Goal: Task Accomplishment & Management: Complete application form

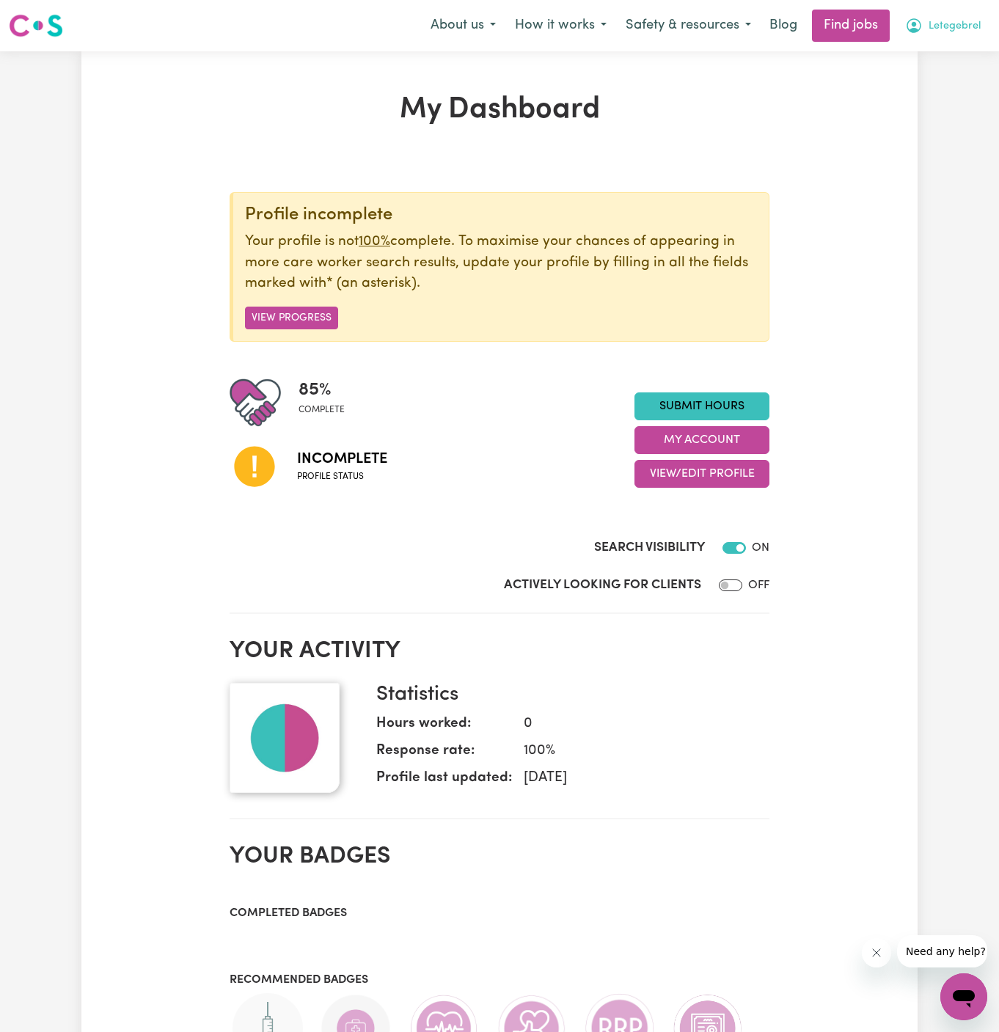
click at [971, 24] on span "Letegebrel" at bounding box center [954, 26] width 52 height 16
click at [964, 114] on link "Logout" at bounding box center [931, 112] width 116 height 28
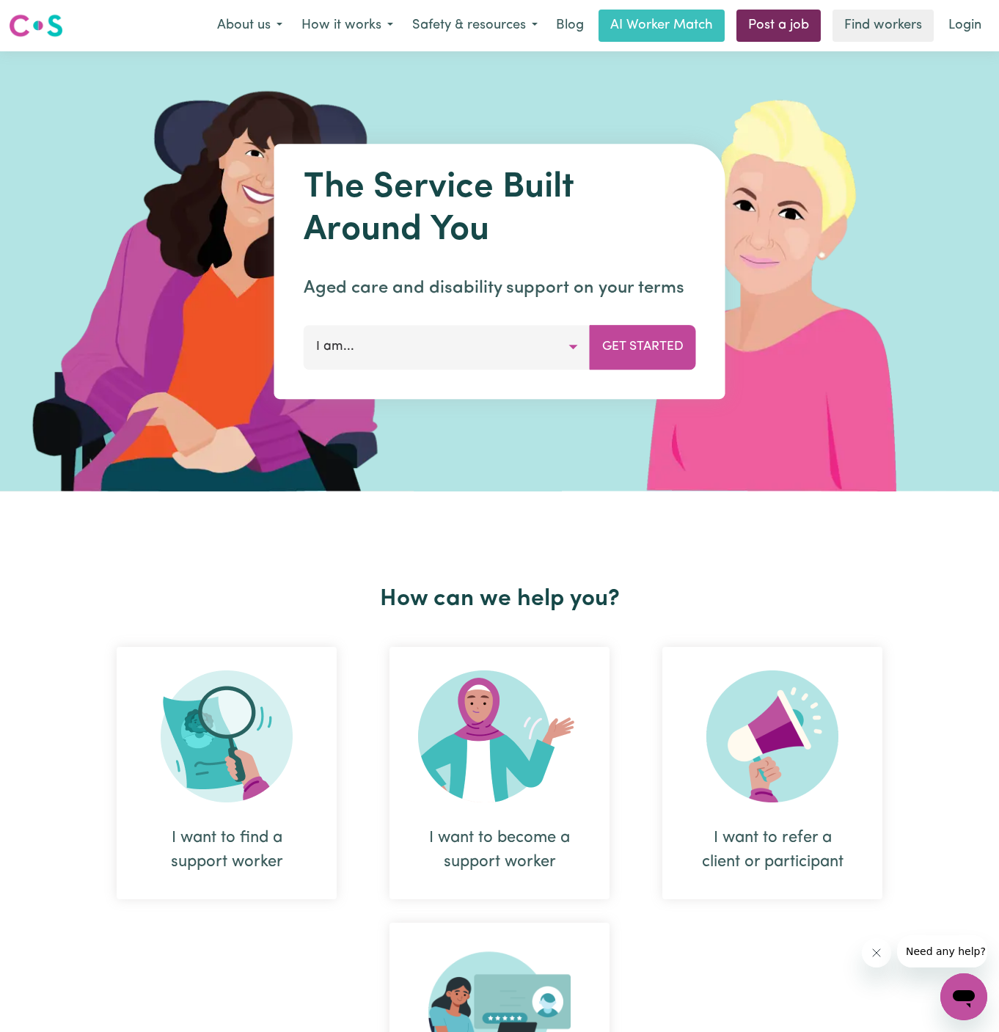
click at [785, 26] on link "Post a job" at bounding box center [778, 26] width 84 height 32
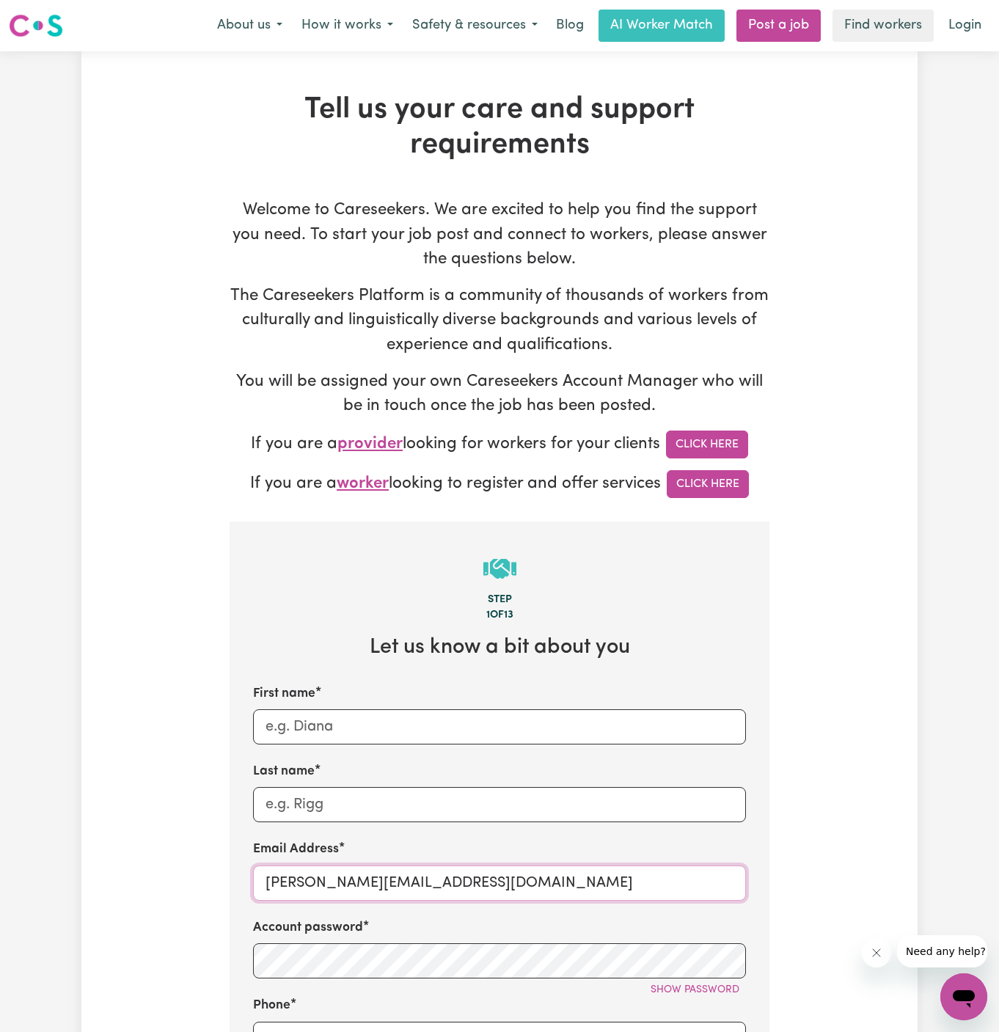
click at [315, 885] on input "dyan@careseekers.com.au" at bounding box center [499, 882] width 493 height 35
drag, startPoint x: 301, startPoint y: 885, endPoint x: 556, endPoint y: 883, distance: 255.2
click at [556, 883] on input "dyan@careseekers.com.au" at bounding box center [499, 882] width 493 height 35
click at [406, 805] on input "Last name" at bounding box center [499, 804] width 493 height 35
click at [425, 881] on input "dyan@careseekers.com.au" at bounding box center [499, 882] width 493 height 35
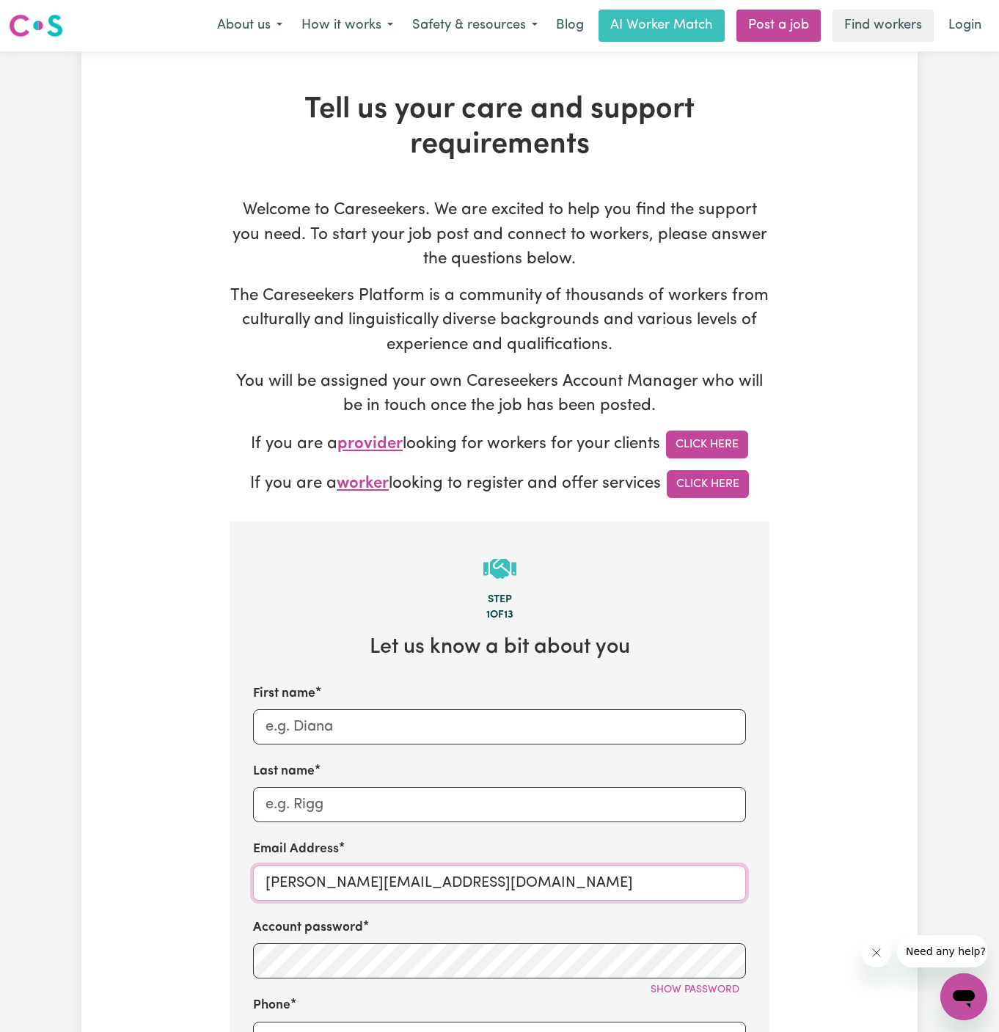
click at [425, 881] on input "dyan@careseekers.com.au" at bounding box center [499, 882] width 493 height 35
paste input "ClientBaulkhamHillsHCK"
type input "ClientBaulkhamHillsHCK@careseekers.com.au"
click at [453, 820] on input "Last name" at bounding box center [499, 804] width 493 height 35
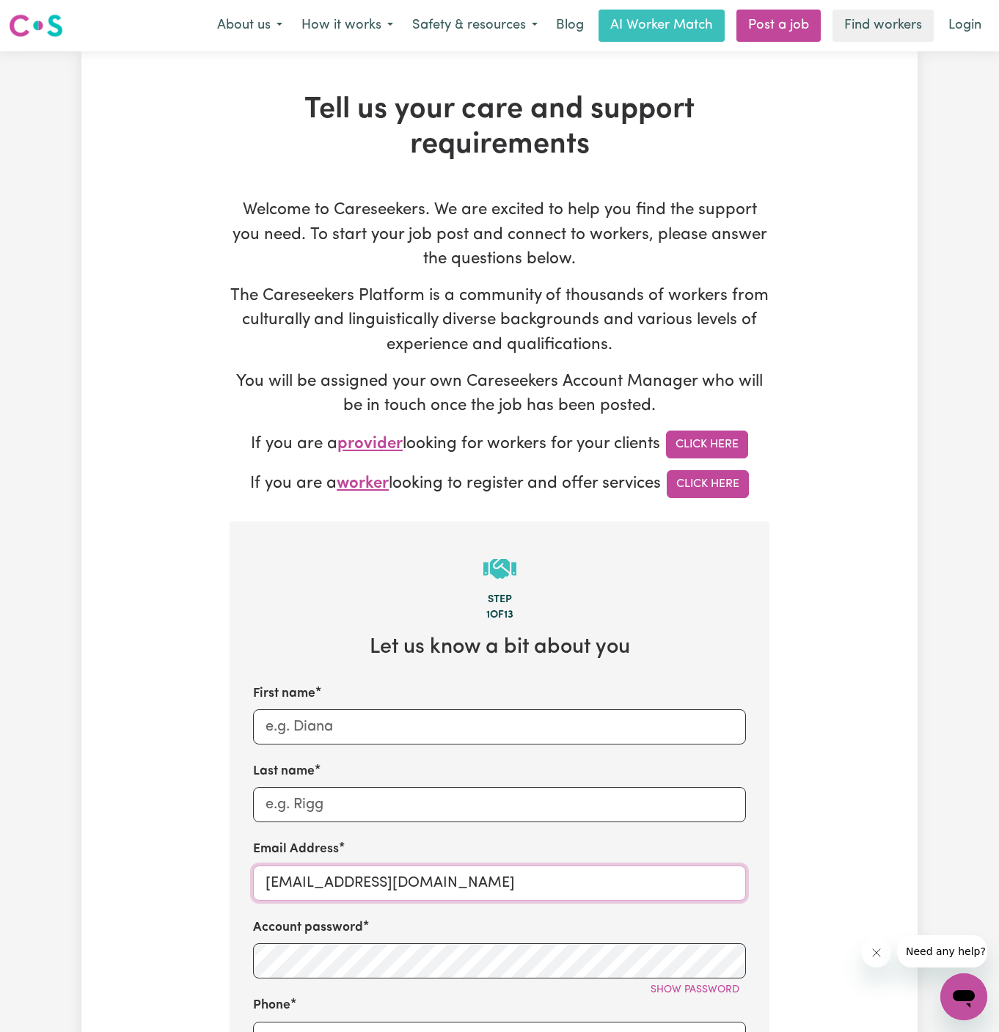
click at [311, 869] on input "ClientBaulkhamHillsHCK@careseekers.com.au" at bounding box center [499, 882] width 493 height 35
drag, startPoint x: 398, startPoint y: 886, endPoint x: 238, endPoint y: 886, distance: 160.6
click at [312, 720] on input "First name" at bounding box center [499, 726] width 493 height 35
click at [312, 721] on input "First name" at bounding box center [499, 726] width 493 height 35
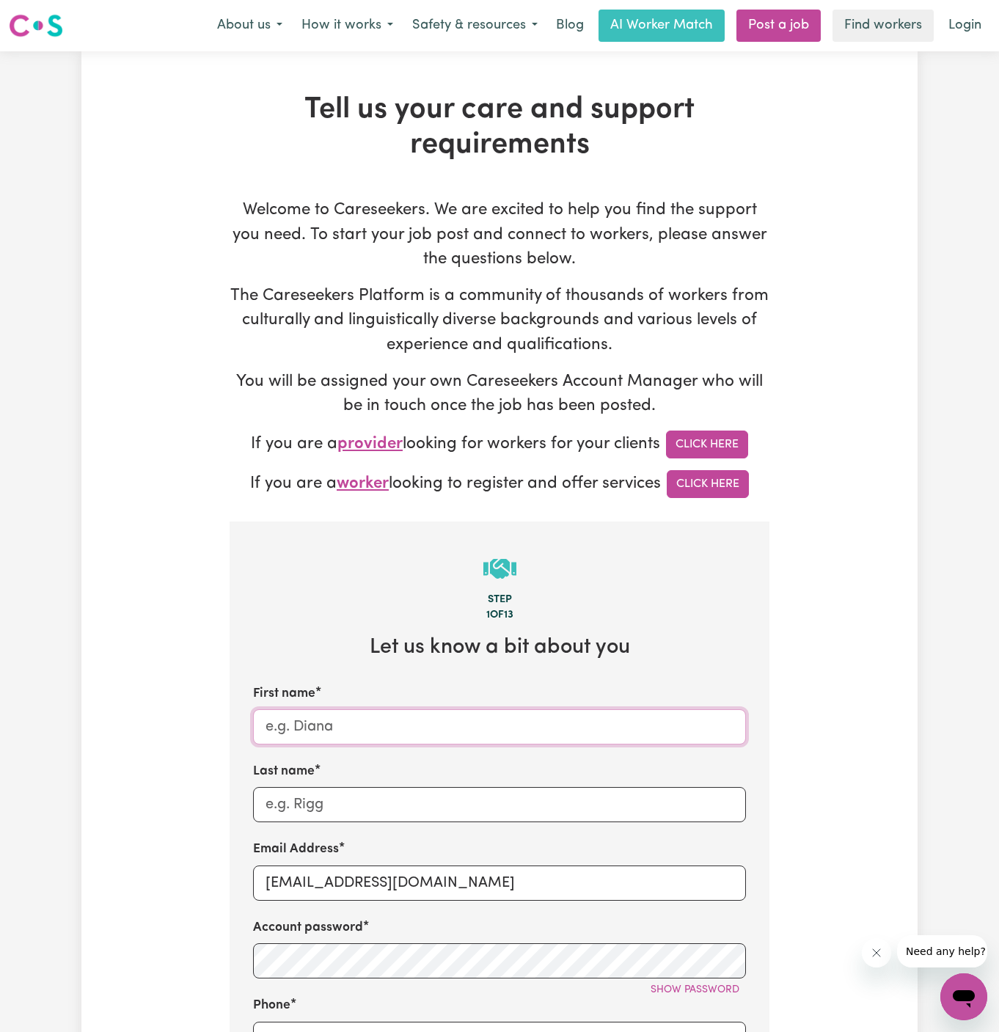
paste input "ClientBaulkhamHills"
click at [305, 725] on input "ClientBaulkhamHills" at bounding box center [499, 726] width 493 height 35
click at [360, 727] on input "Client BaulkhamHills" at bounding box center [499, 726] width 493 height 35
click at [374, 728] on input "Client BaulkhamHills" at bounding box center [499, 726] width 493 height 35
click at [404, 727] on input "Client Baulkham Hills" at bounding box center [499, 726] width 493 height 35
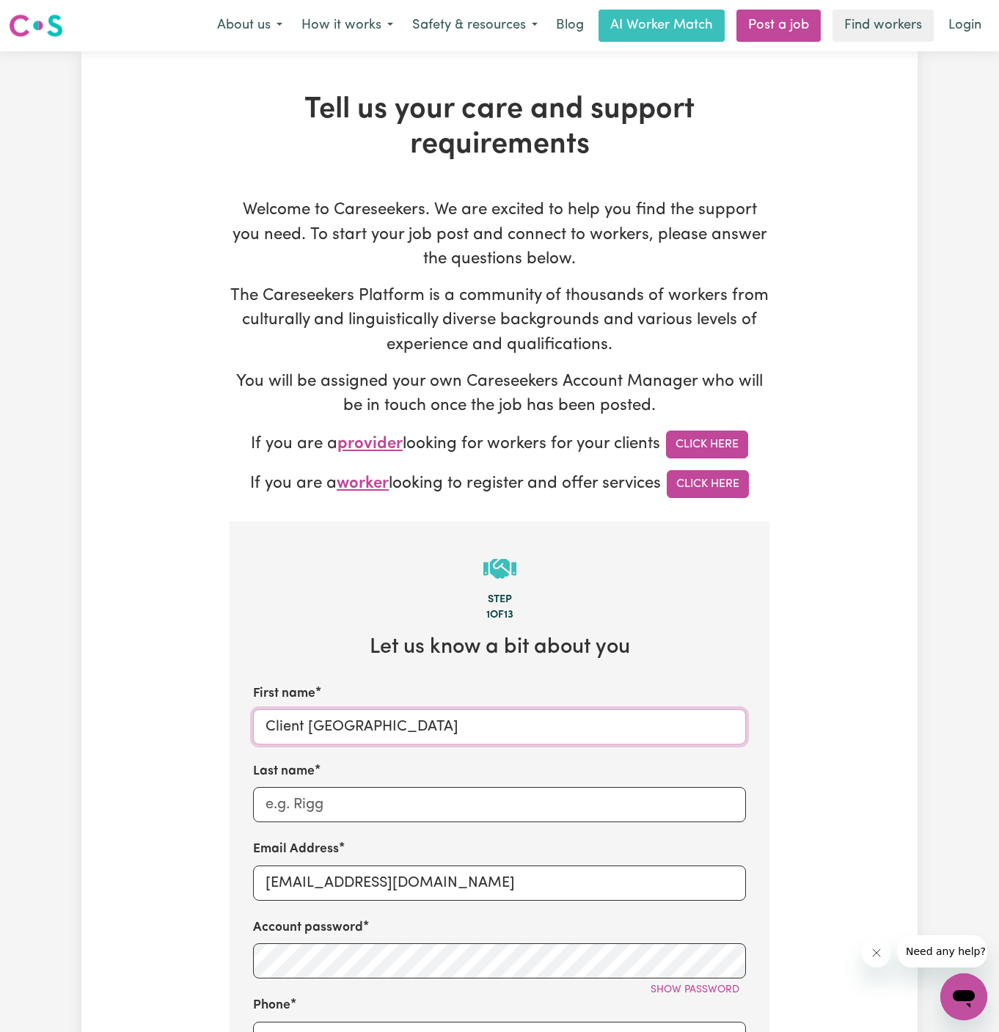
type input "Client Baulkham Hills"
click at [424, 865] on input "ClientBaulkhamHillsHCK@careseekers.com.au" at bounding box center [499, 882] width 493 height 35
click at [350, 790] on input "Last name" at bounding box center [499, 804] width 493 height 35
paste input "Home Caring Kellyville"
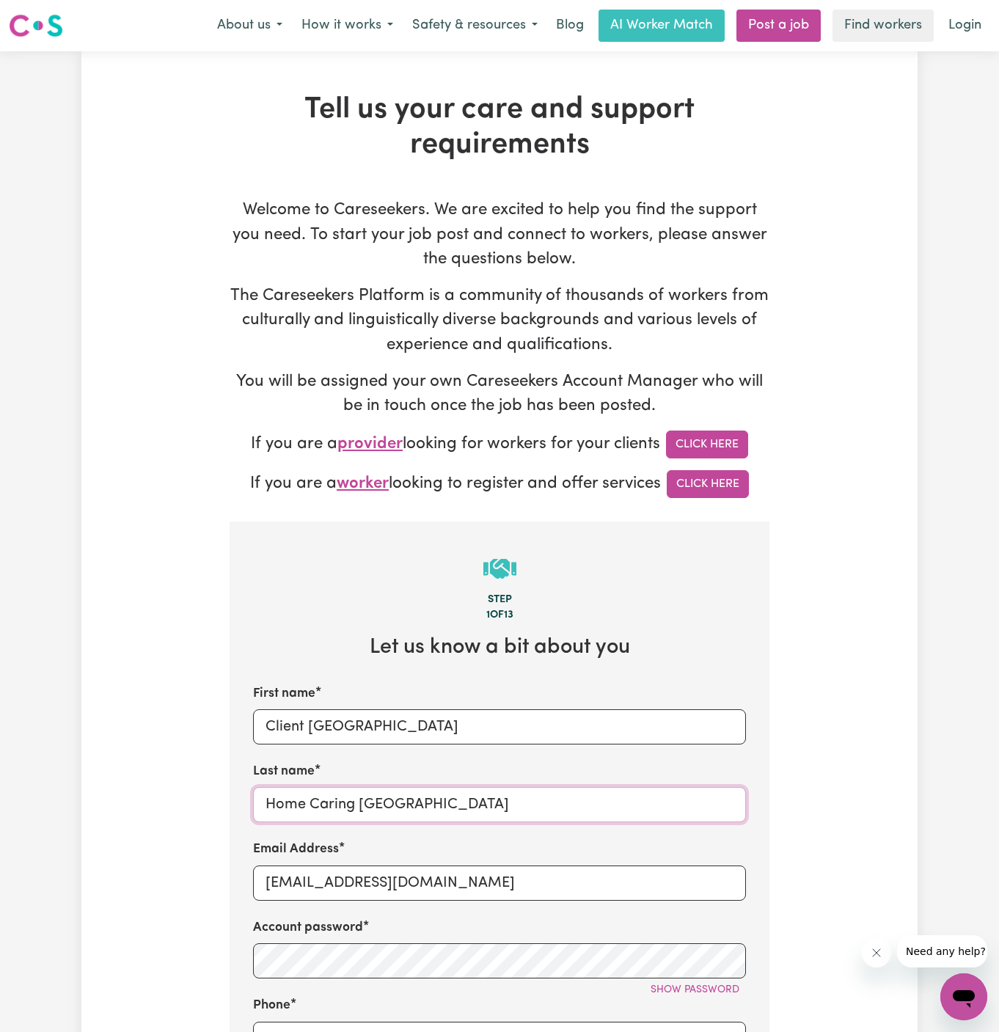
scroll to position [130, 0]
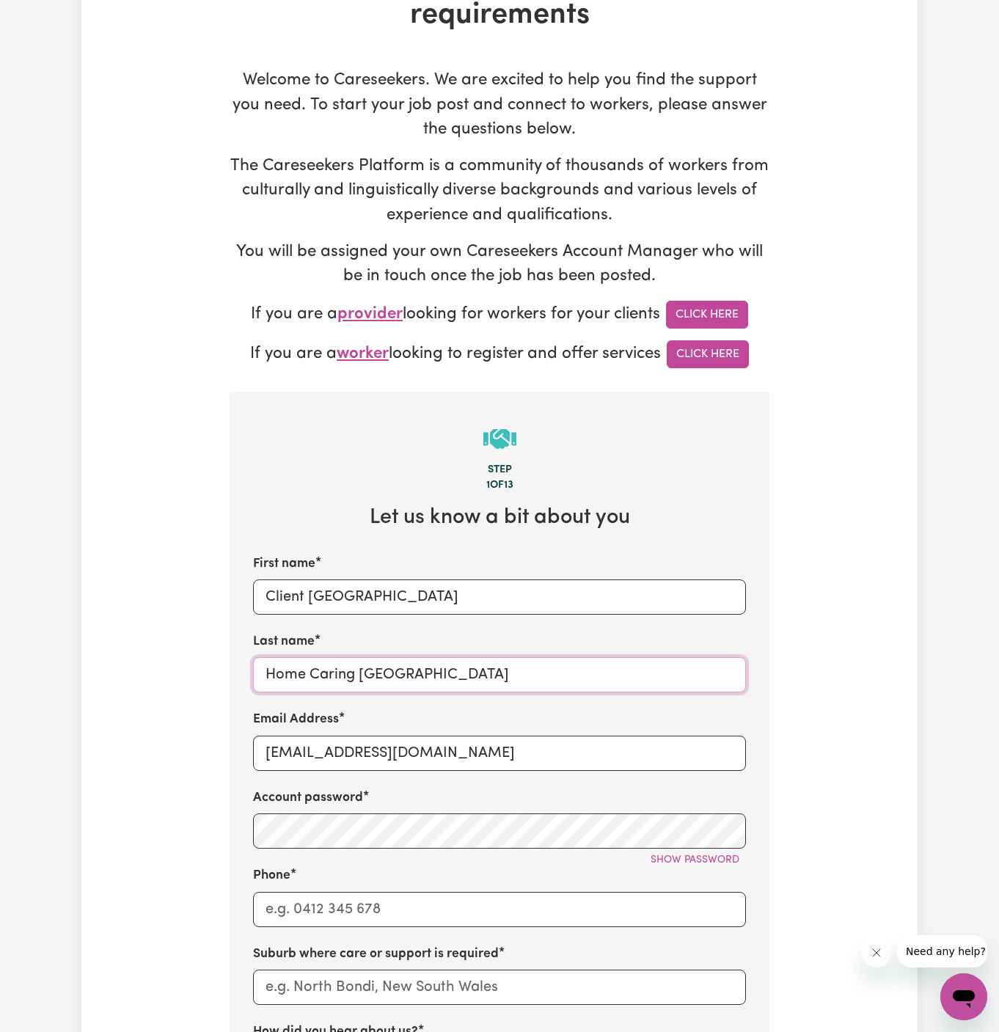
type input "Home Caring Kellyville"
click at [350, 905] on div "First name Client Baulkham Hills Last name Home Caring Kellyville Email Address…" at bounding box center [499, 857] width 493 height 606
click at [419, 908] on input "Phone" at bounding box center [499, 909] width 493 height 35
type input "1300765465"
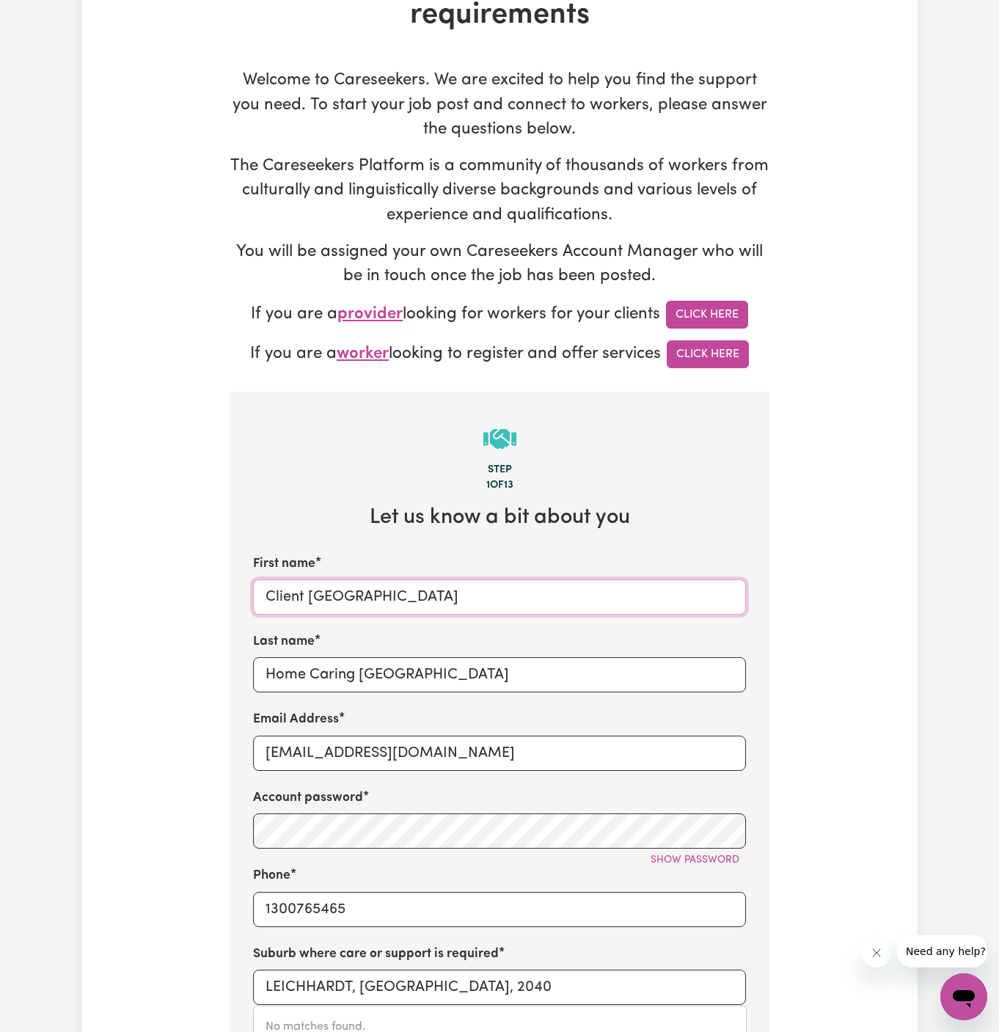
drag, startPoint x: 309, startPoint y: 600, endPoint x: 598, endPoint y: 598, distance: 288.9
click at [598, 598] on input "Client Baulkham Hills" at bounding box center [499, 596] width 493 height 35
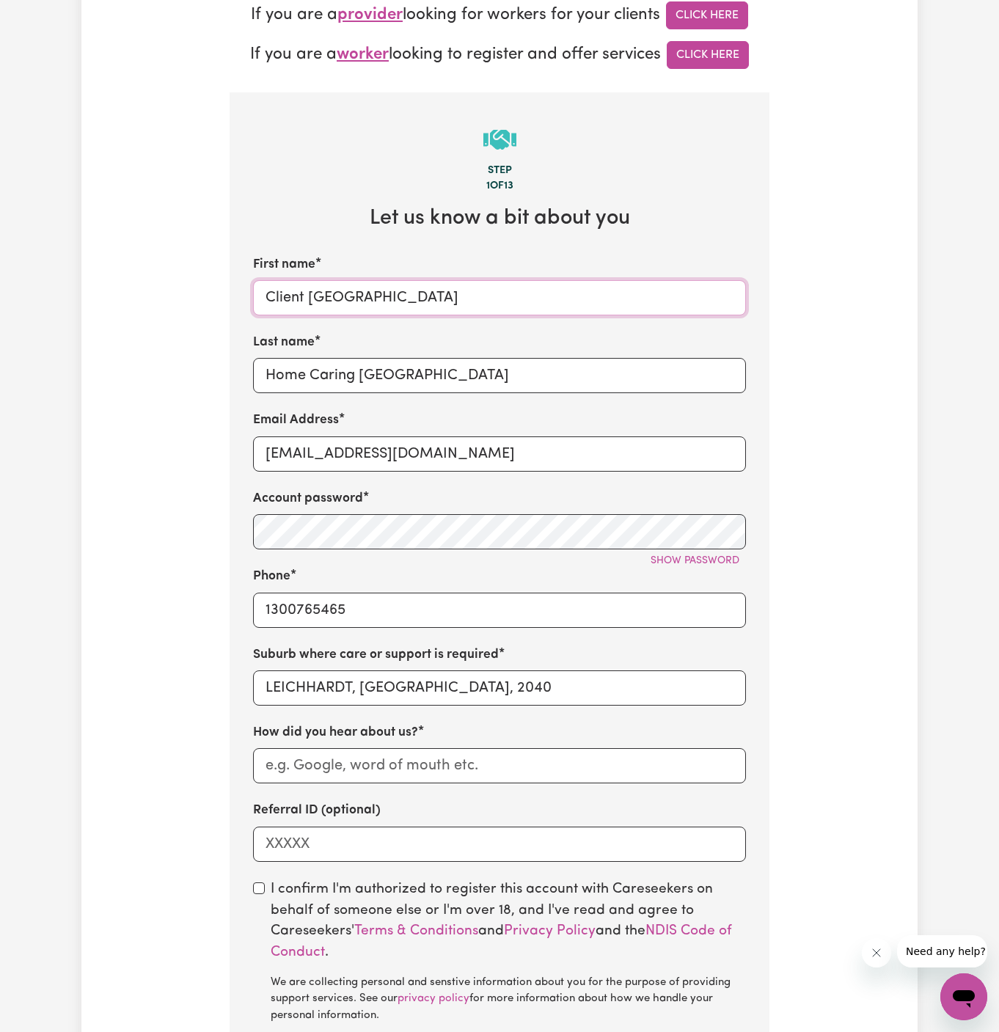
scroll to position [542, 0]
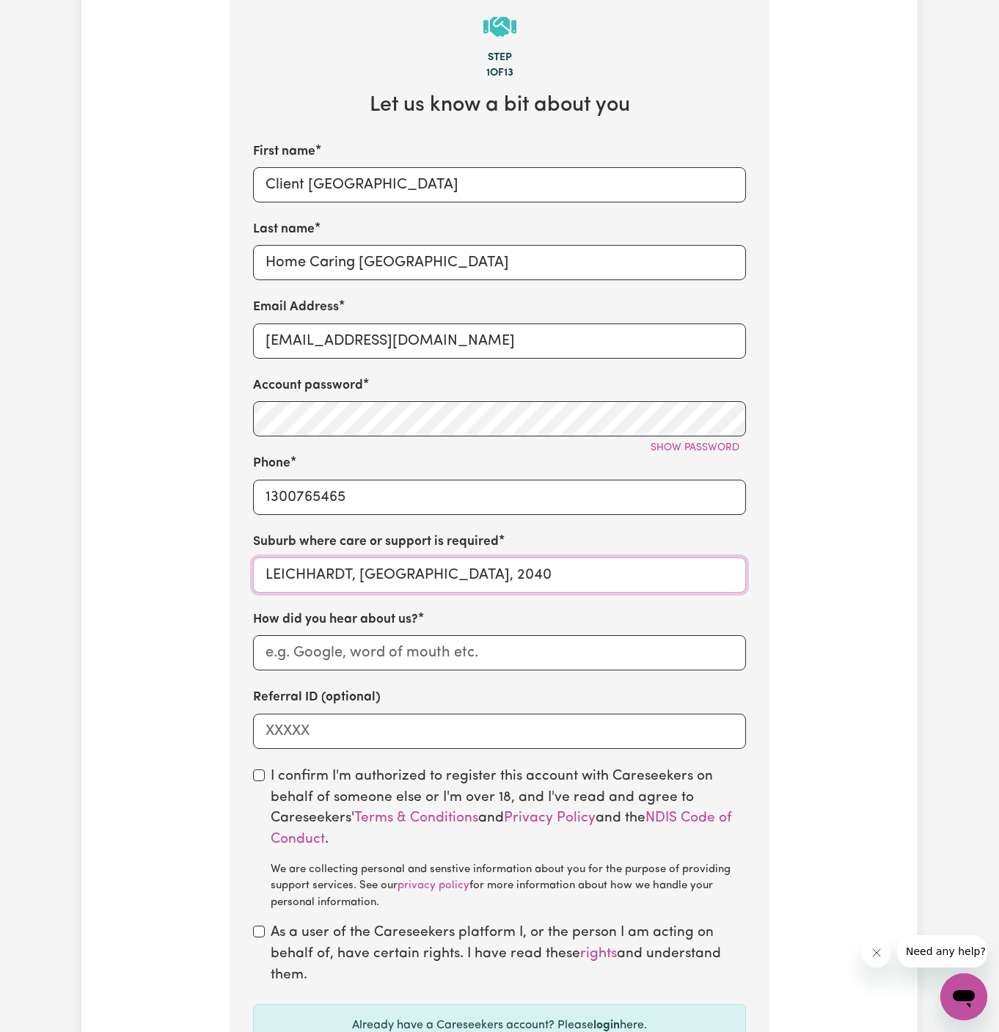
click at [396, 578] on input "LEICHHARDT, New South Wales, 2040" at bounding box center [499, 574] width 493 height 35
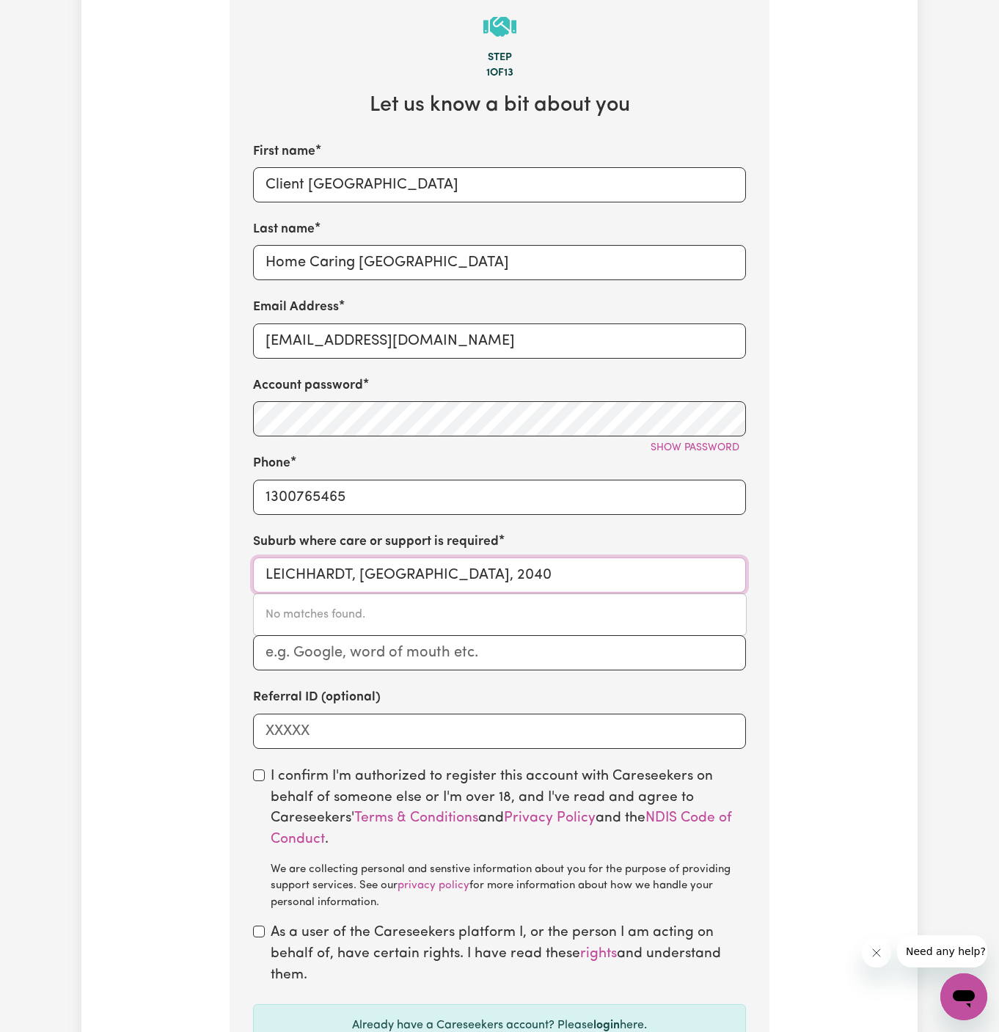
click at [396, 578] on input "LEICHHARDT, New South Wales, 2040" at bounding box center [499, 574] width 493 height 35
paste input "Baulkham Hills"
type input "Baulkham Hills"
type input "Baulkham Hills, New South Wales, 2153"
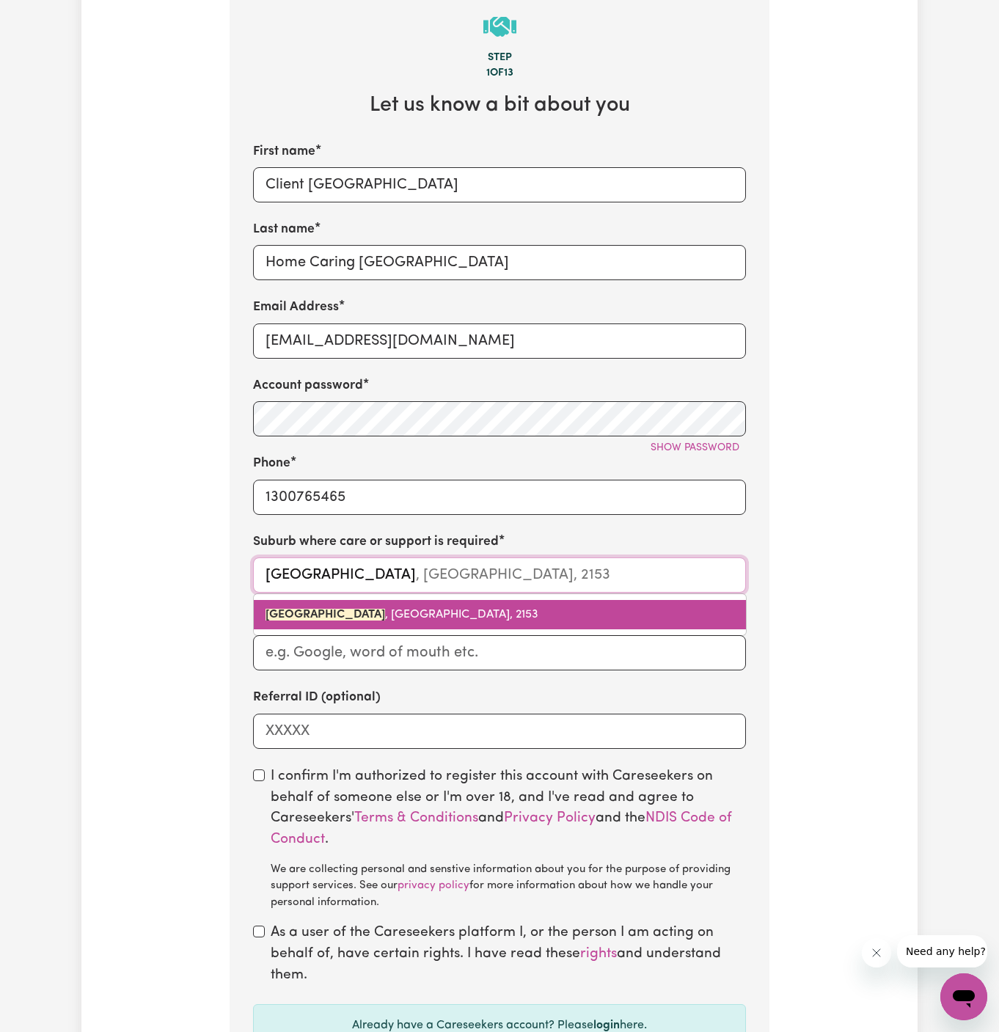
click at [379, 609] on span "BAULKHAM HILLS , New South Wales, 2153" at bounding box center [401, 615] width 273 height 12
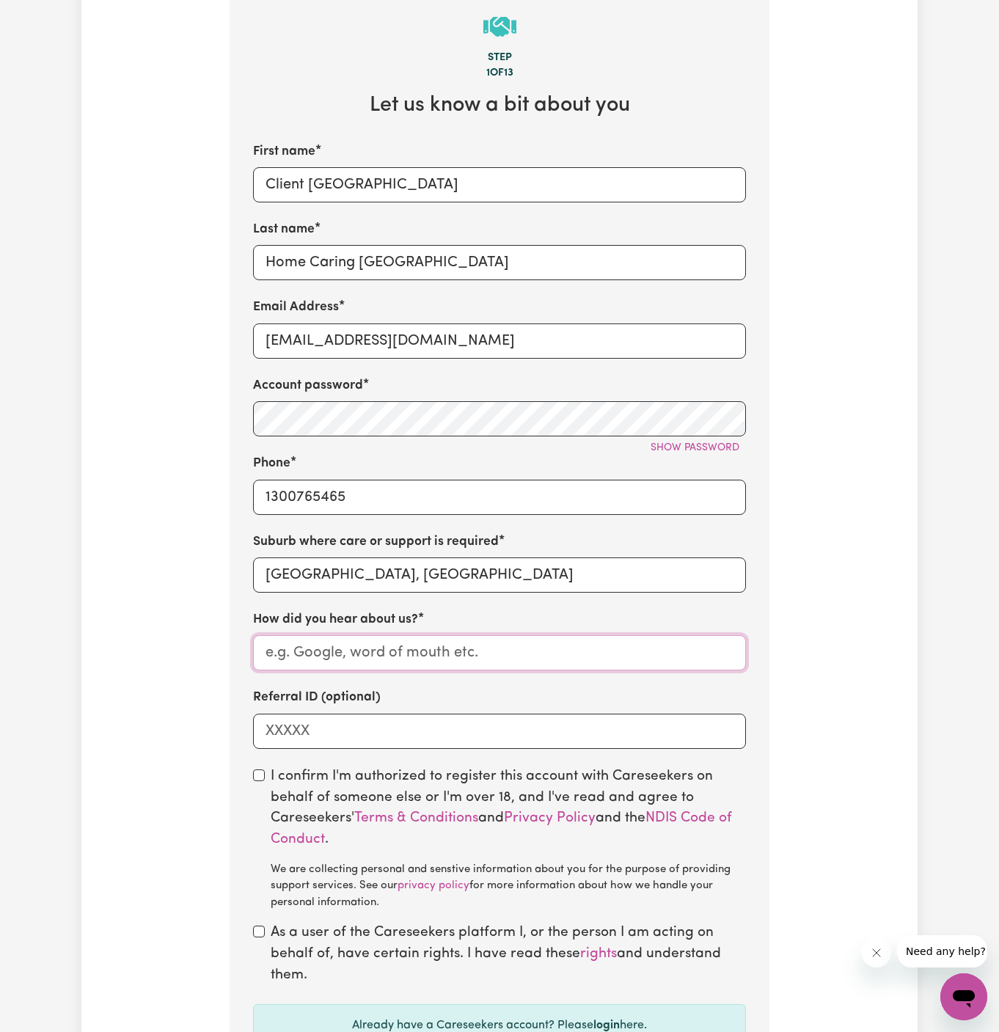
click at [402, 643] on input "How did you hear about us?" at bounding box center [499, 652] width 493 height 35
drag, startPoint x: 449, startPoint y: 278, endPoint x: 261, endPoint y: 266, distance: 188.1
click at [261, 266] on input "Home Caring Kellyville" at bounding box center [499, 262] width 493 height 35
click at [398, 664] on input "How did you hear about us?" at bounding box center [499, 652] width 493 height 35
paste input "Home Caring Kellyville"
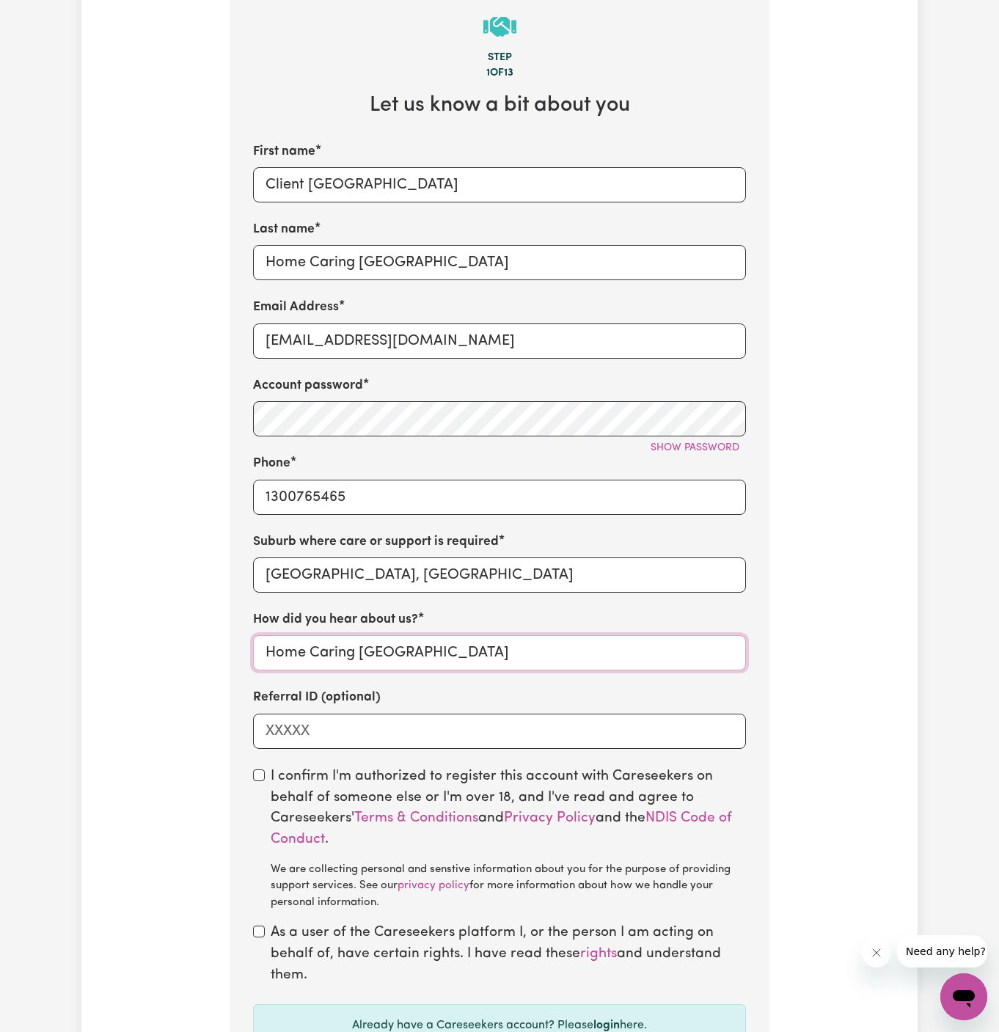
type input "Home Caring Kellyville"
click at [257, 776] on input "checkbox" at bounding box center [259, 775] width 12 height 12
checkbox input "true"
click at [260, 933] on input "checkbox" at bounding box center [259, 931] width 12 height 12
checkbox input "true"
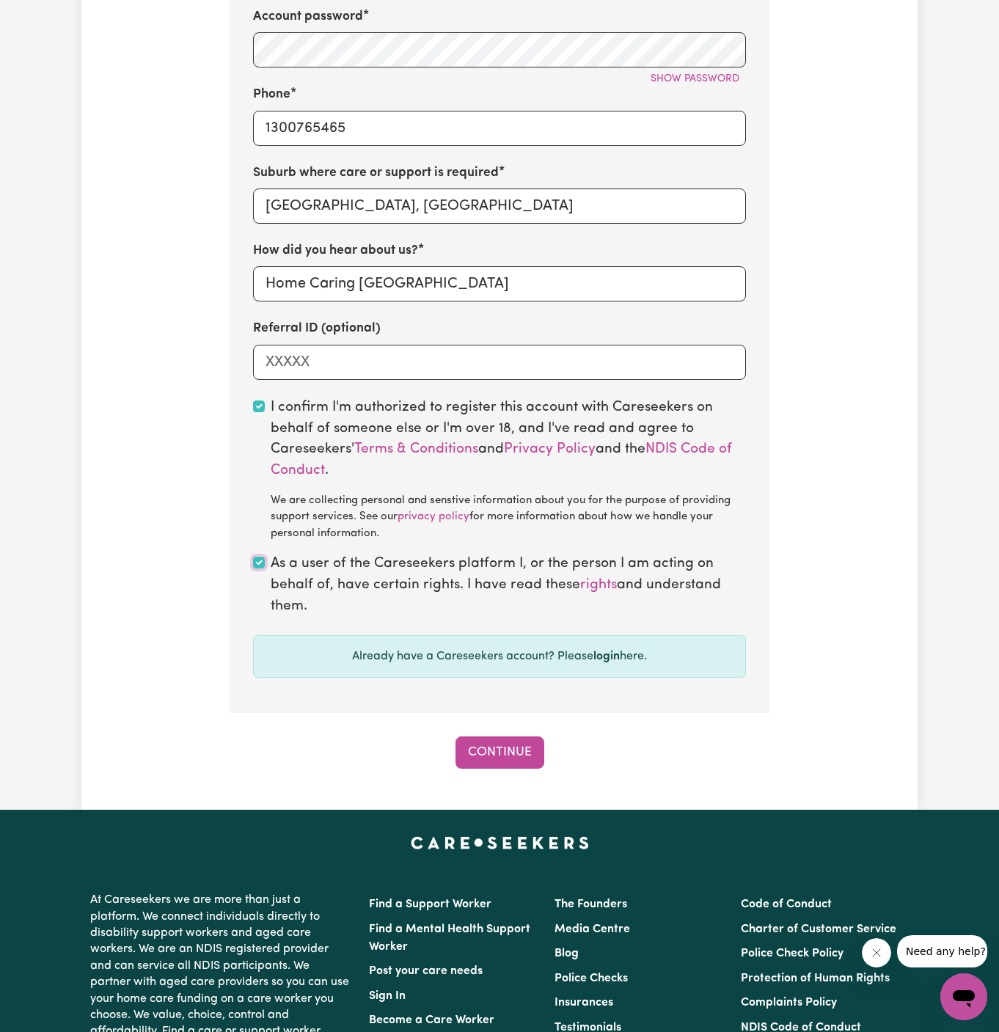
scroll to position [927, 0]
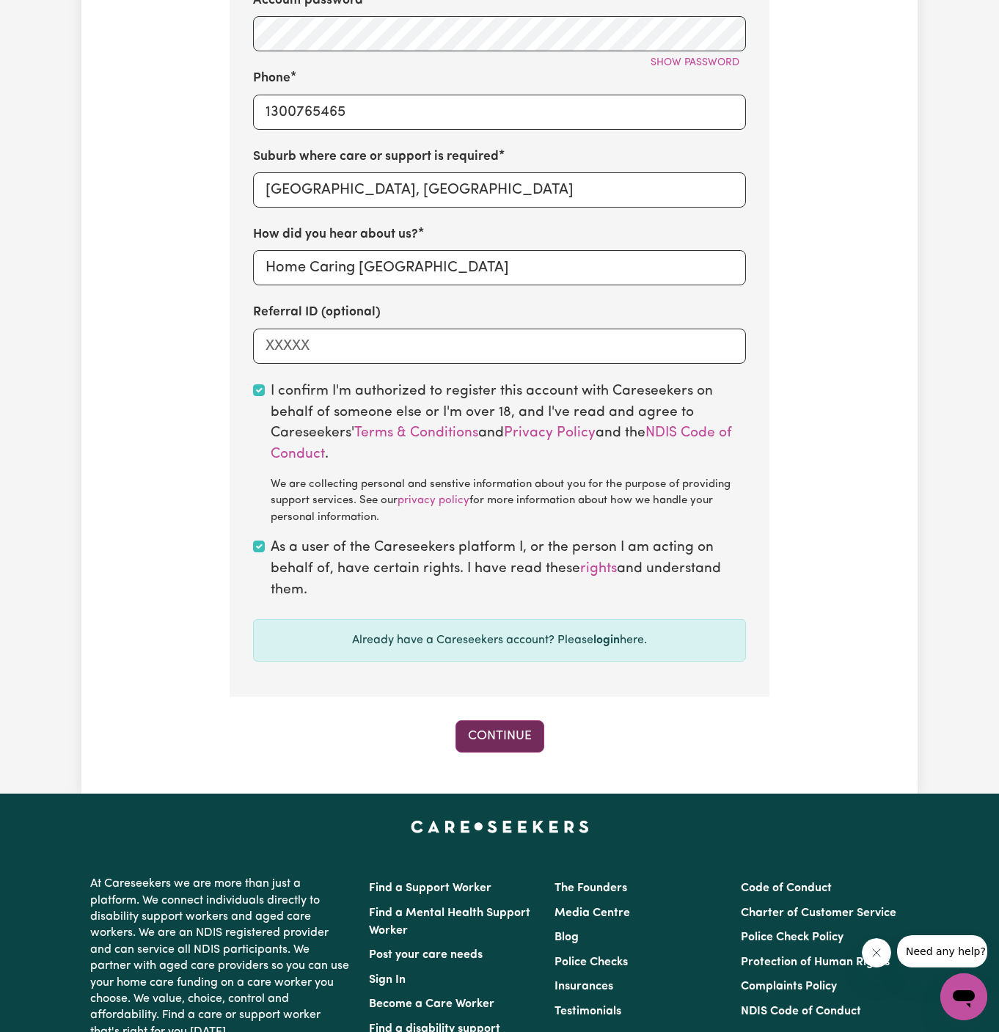
click at [512, 741] on button "Continue" at bounding box center [499, 736] width 89 height 32
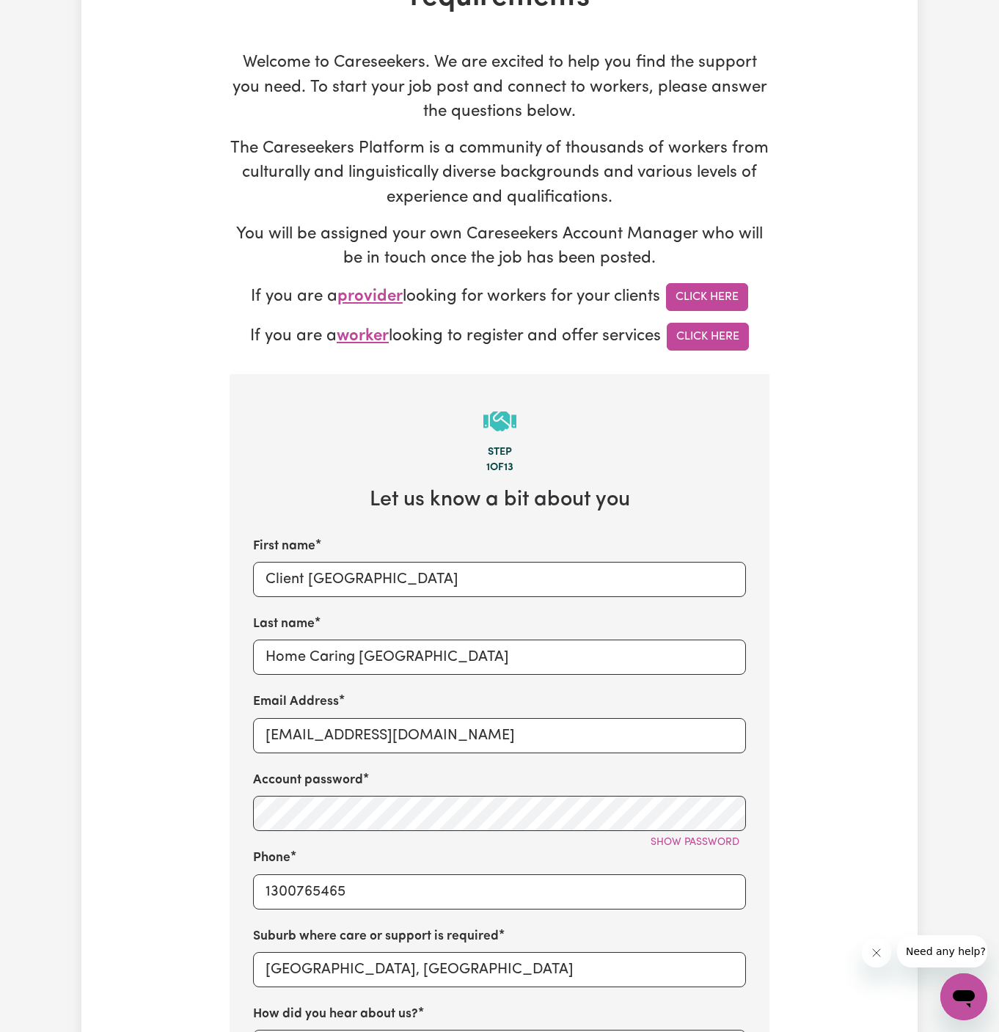
scroll to position [221, 0]
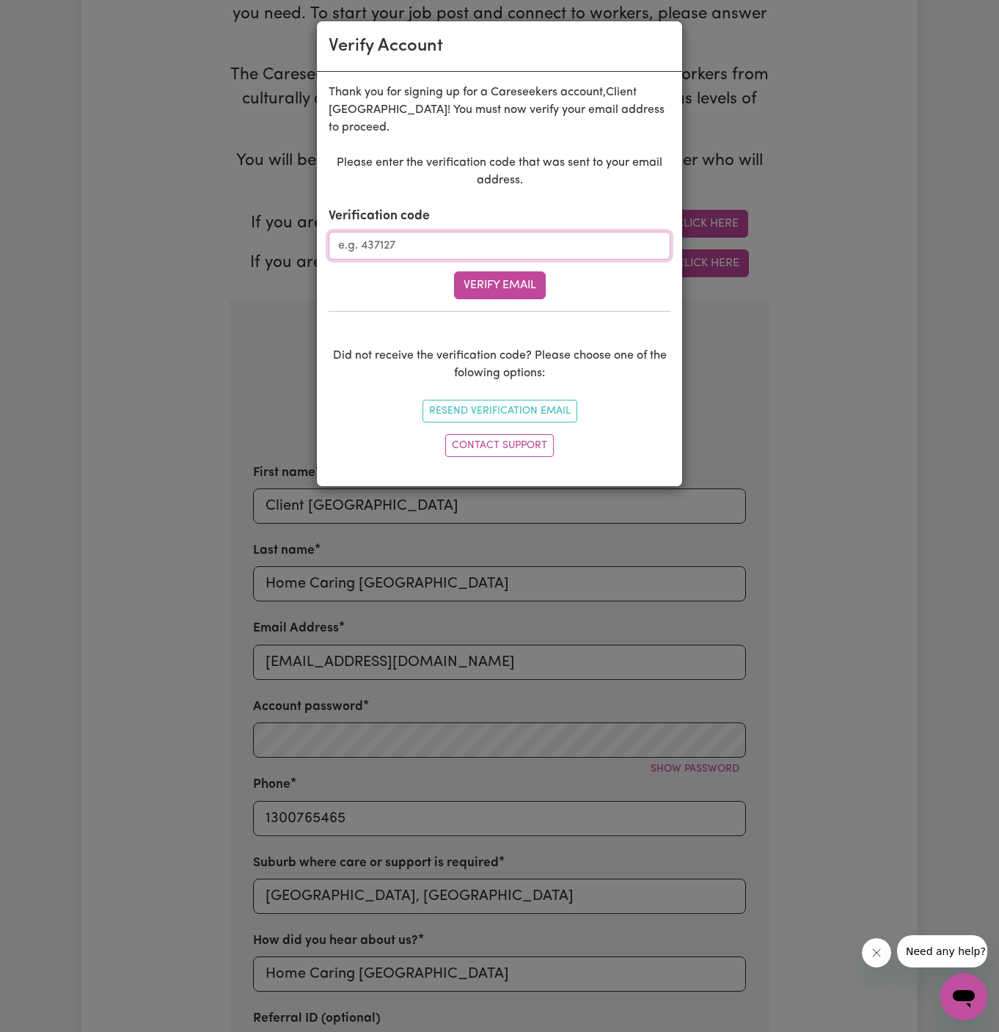
click at [392, 246] on input "Verification code" at bounding box center [499, 246] width 342 height 28
paste input "958670"
type input "958670"
click at [494, 301] on div "Please enter the verification code that was sent to your email address. Verific…" at bounding box center [499, 308] width 342 height 309
click at [517, 279] on button "Verify Email" at bounding box center [500, 285] width 92 height 28
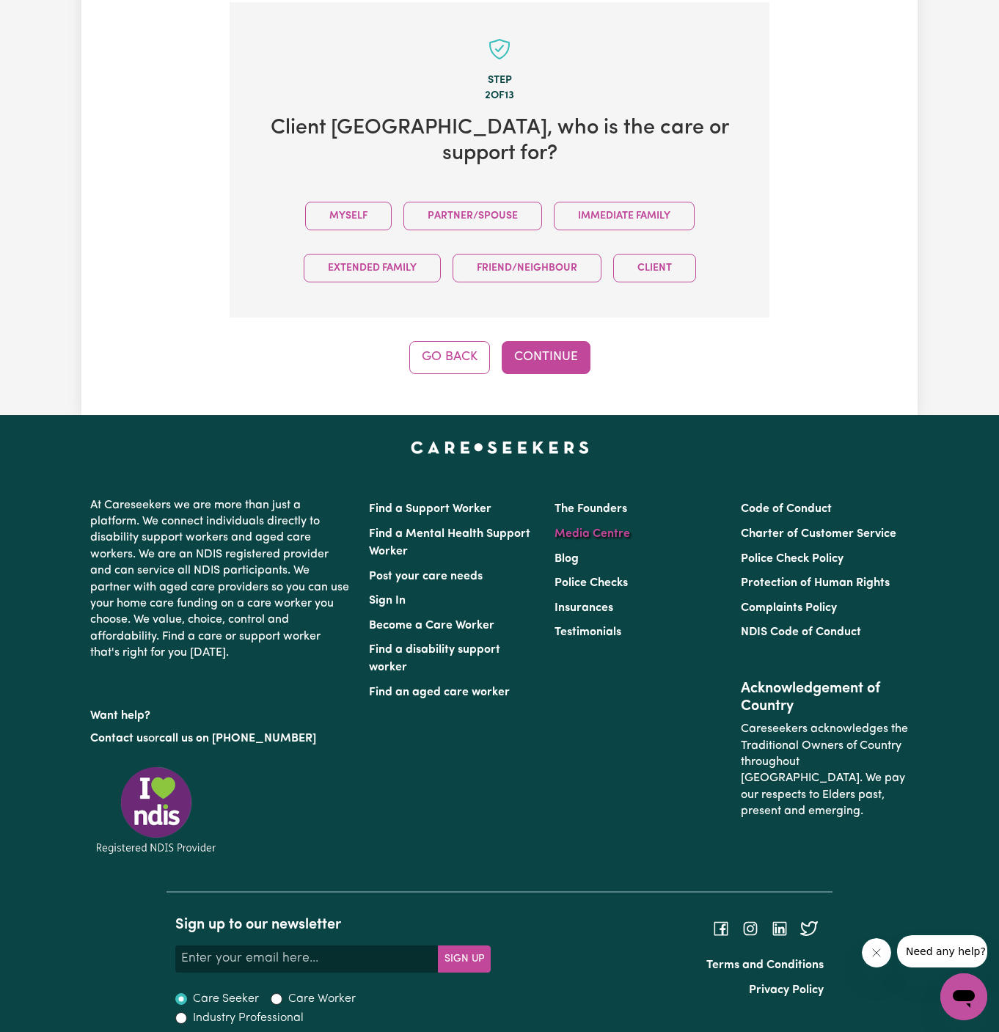
scroll to position [520, 0]
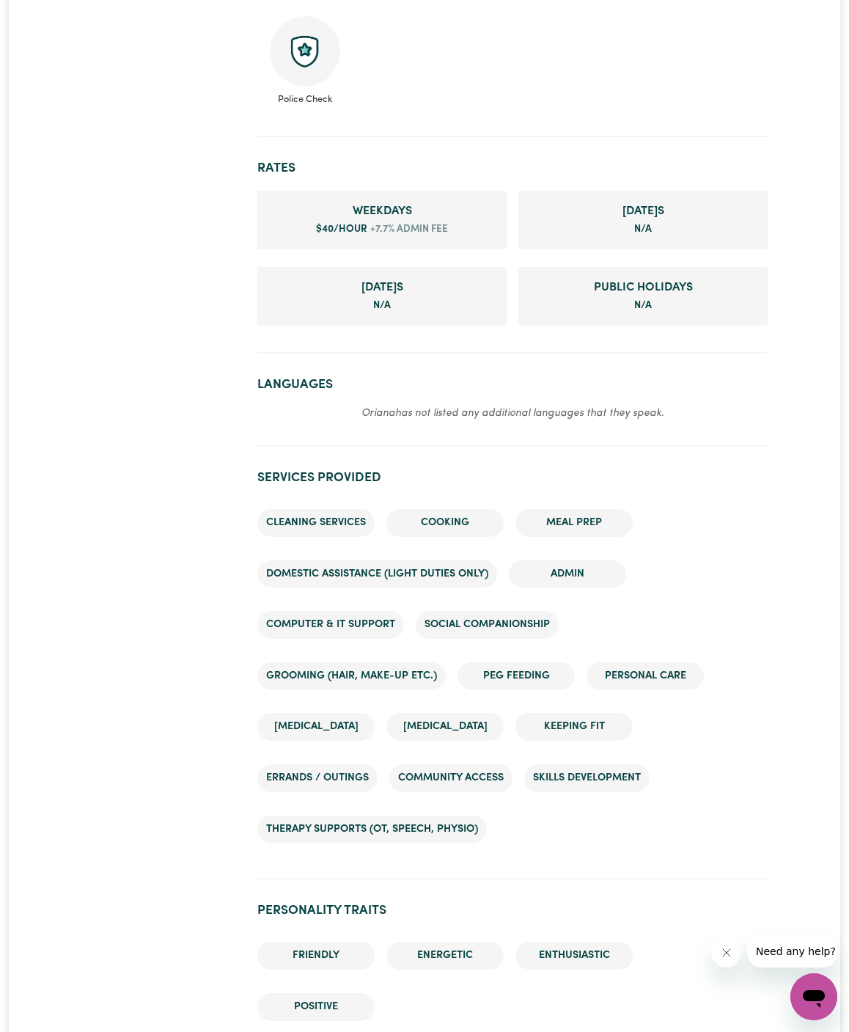
scroll to position [779, 0]
